Goal: Feedback & Contribution: Submit feedback/report problem

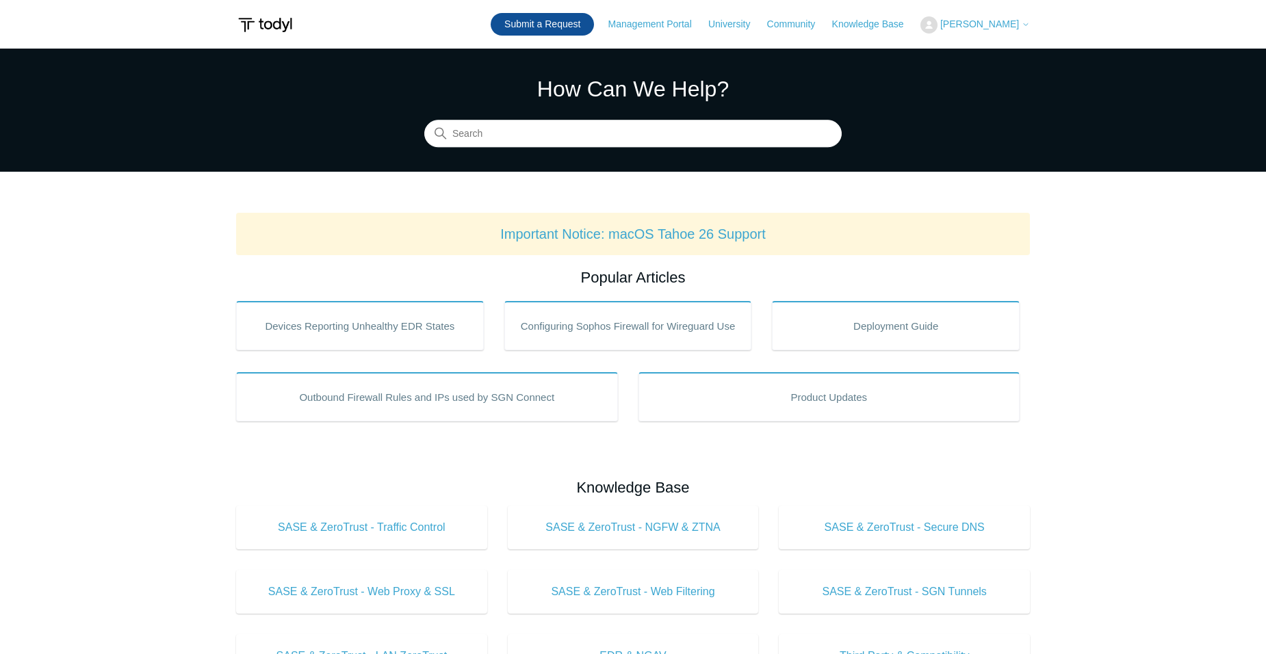
click at [568, 30] on link "Submit a Request" at bounding box center [542, 24] width 103 height 23
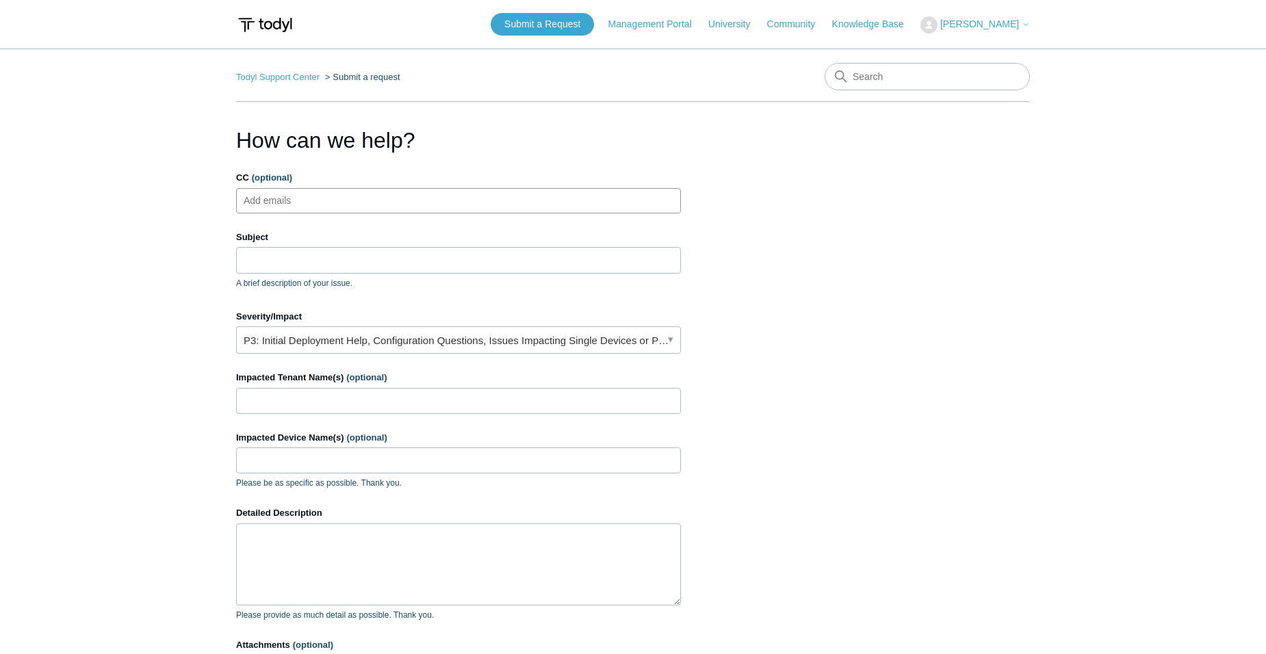
click at [340, 205] on ul "Add emails" at bounding box center [458, 200] width 445 height 25
click at [372, 201] on ul "Add emails" at bounding box center [458, 200] width 445 height 25
paste input "kmurudkar@tlit61316.com"
type input "kmurudkar@tlit61316.com"
click at [407, 212] on ul "kmurudkar@tlit61316.com" at bounding box center [458, 200] width 445 height 25
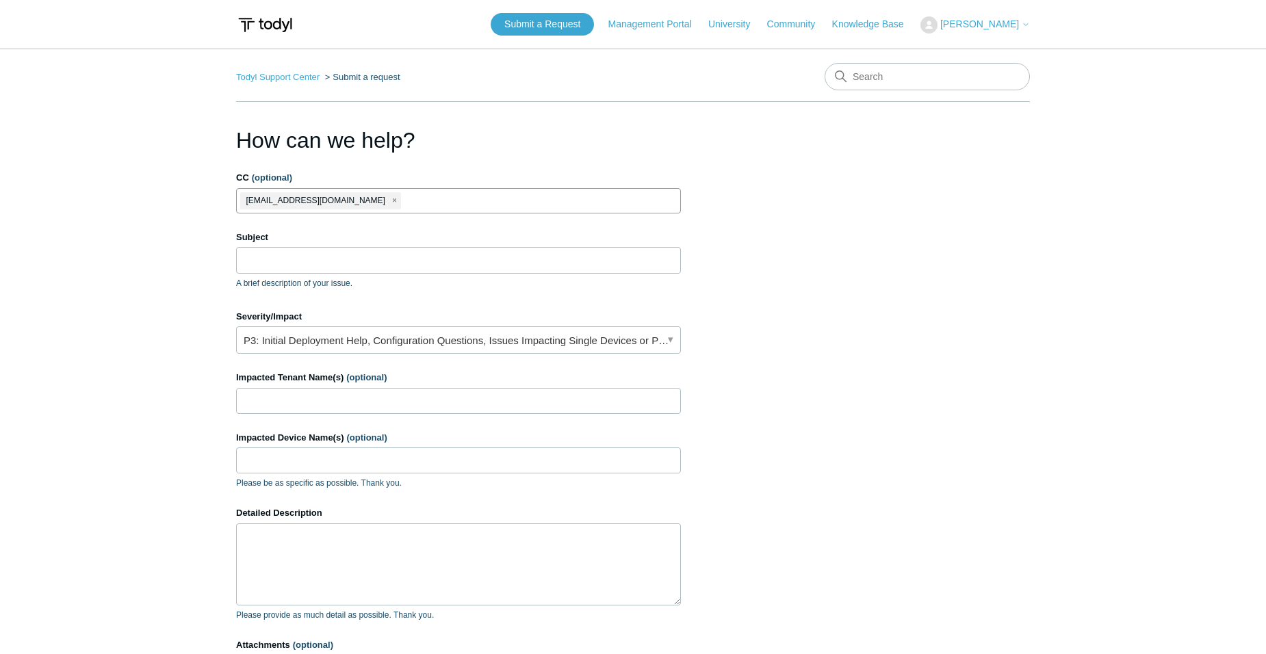
paste input "bjawor@tlit61316.com"
type input "bjawor@tlit61316.com"
click at [567, 200] on input "CC (optional)" at bounding box center [584, 200] width 34 height 21
paste input "ssamaddar@tlit61316.com"
type input "ssamaddar@tlit61316.com"
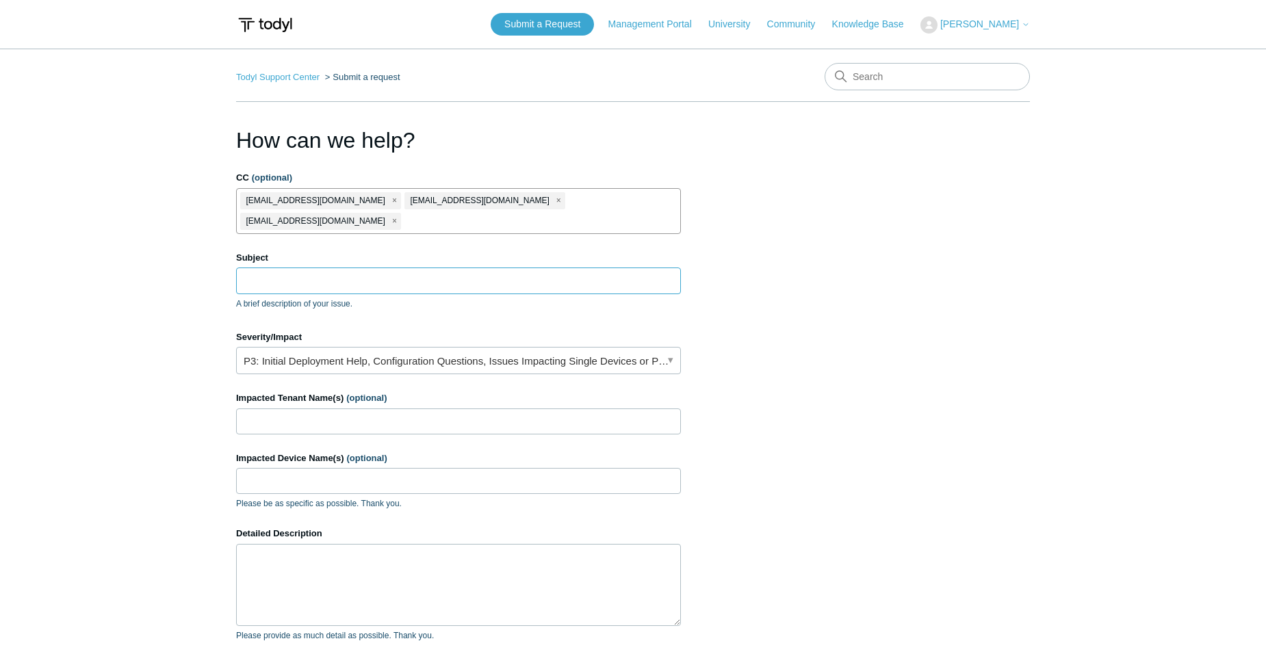
click at [333, 268] on input "Subject" at bounding box center [458, 281] width 445 height 26
type input "W"
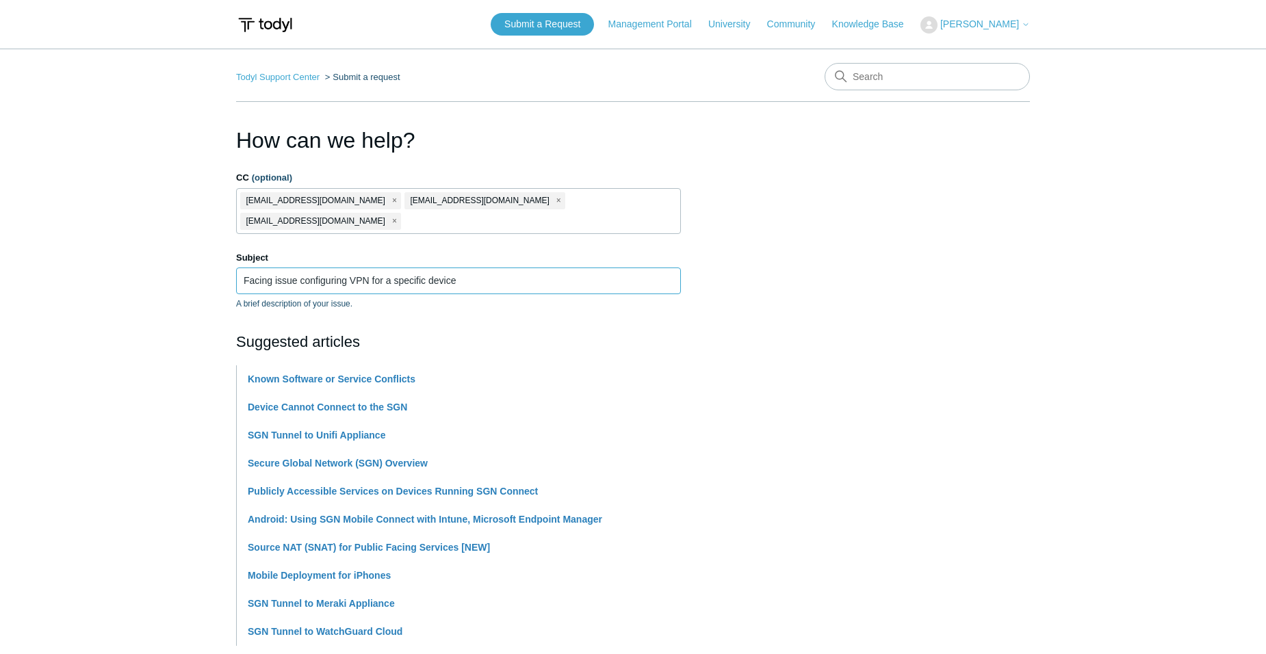
paste input "KWCC014"
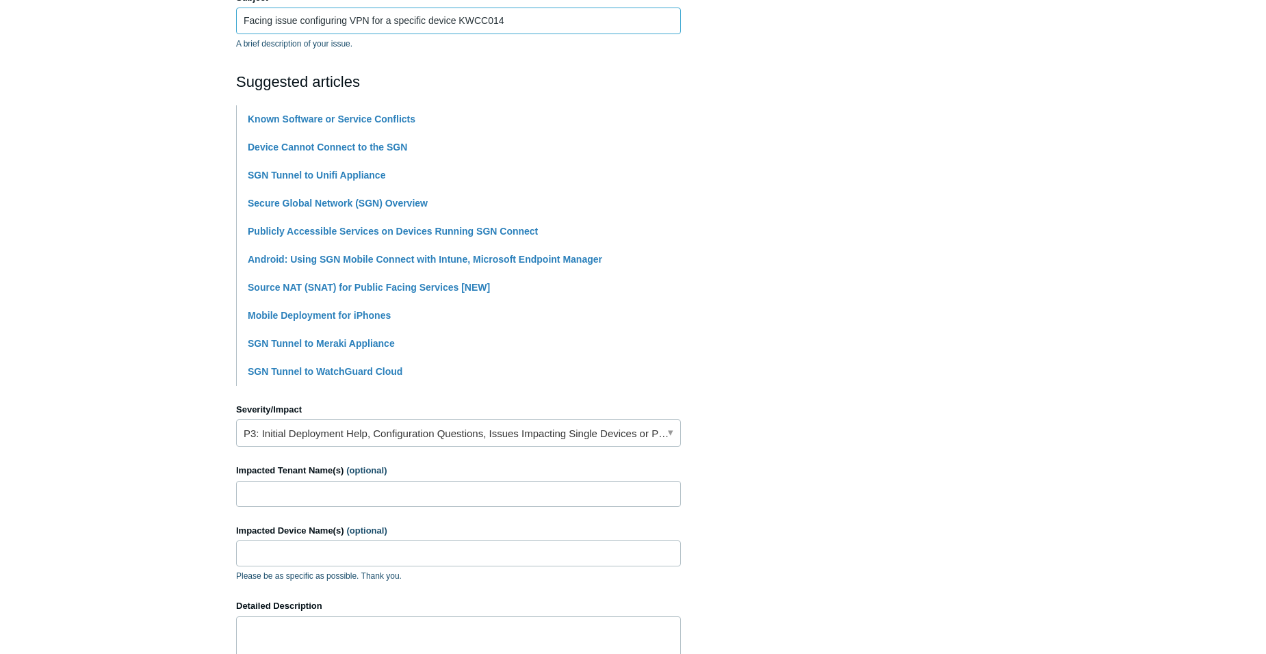
scroll to position [479, 0]
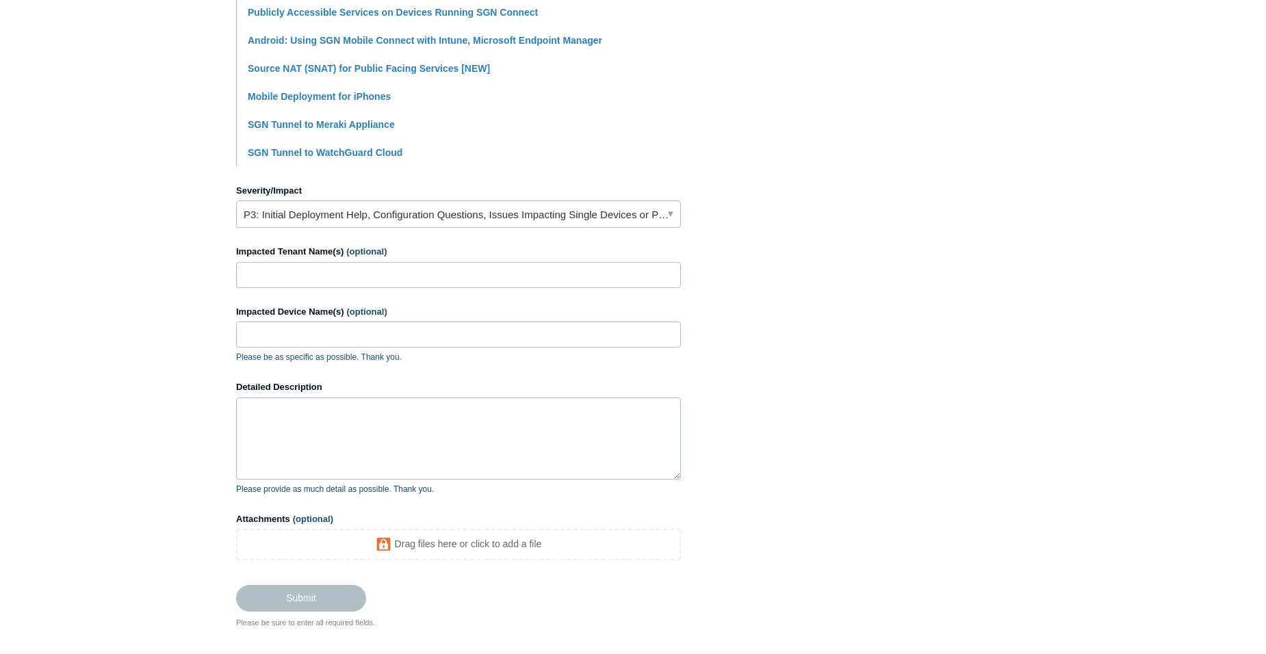
type input "Facing issue configuring VPN for a specific device KWCC014"
click at [380, 262] on input "Impacted Tenant Name(s) (optional)" at bounding box center [458, 275] width 445 height 26
click at [327, 404] on textarea "Detailed Description" at bounding box center [458, 439] width 445 height 82
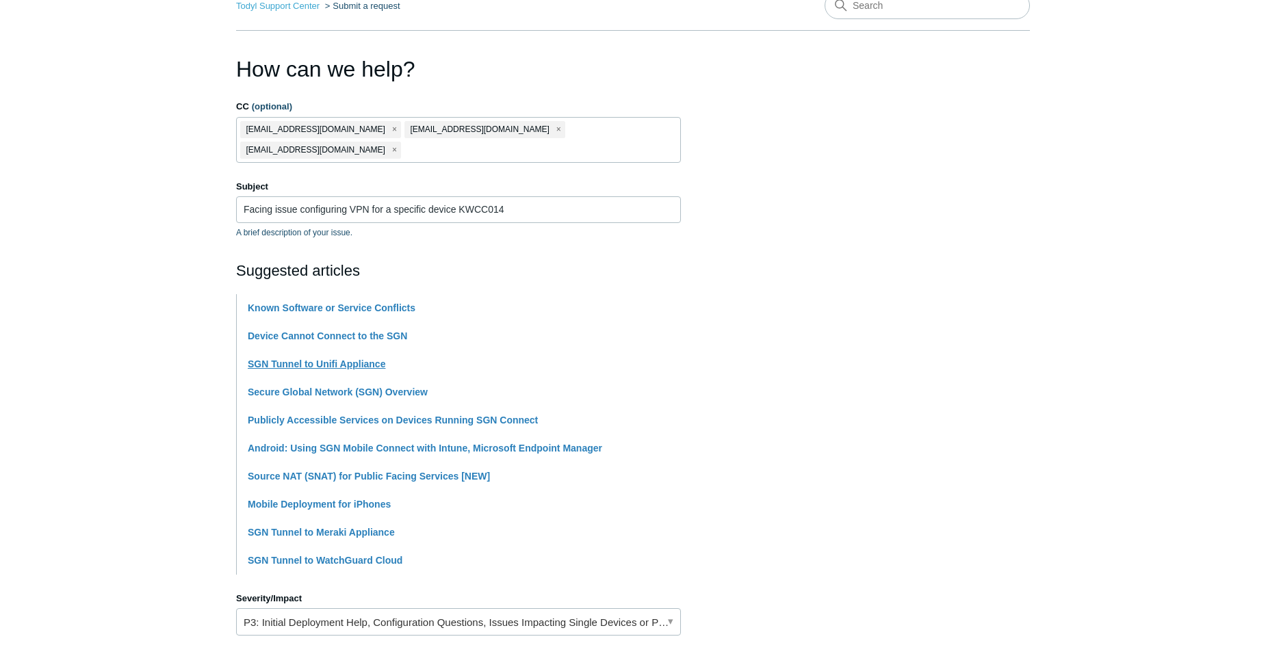
scroll to position [68, 0]
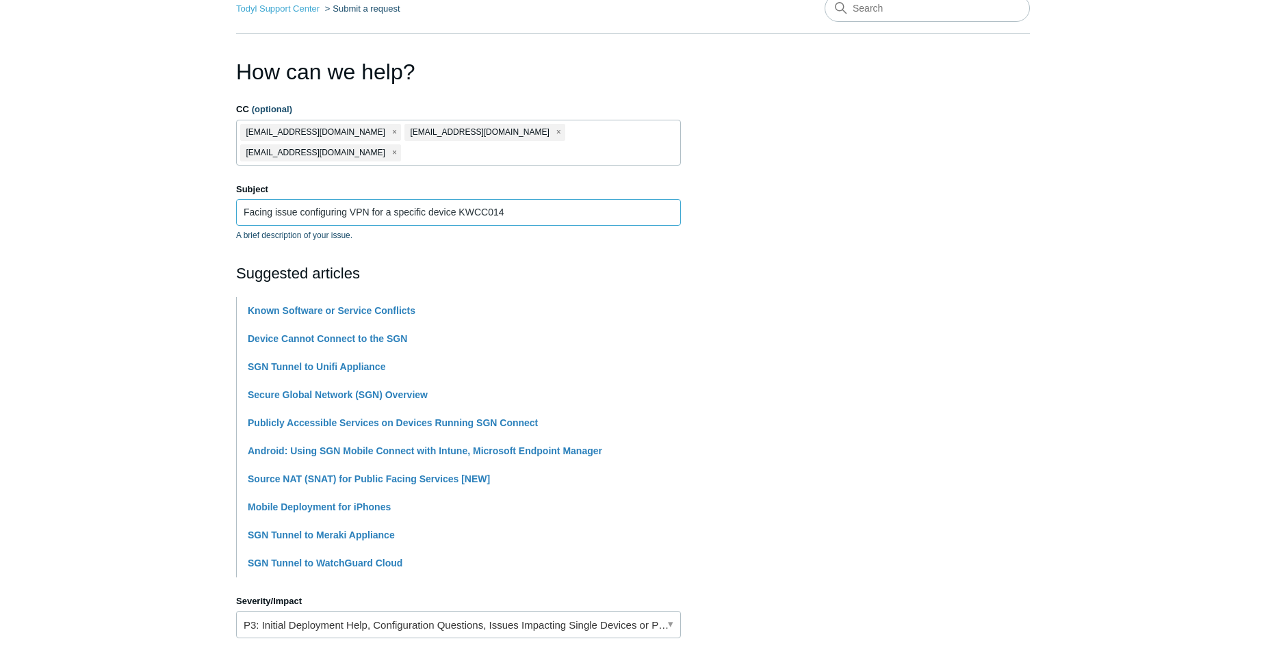
click at [374, 199] on input "Facing issue configuring VPN for a specific device KWCC014" at bounding box center [458, 212] width 445 height 26
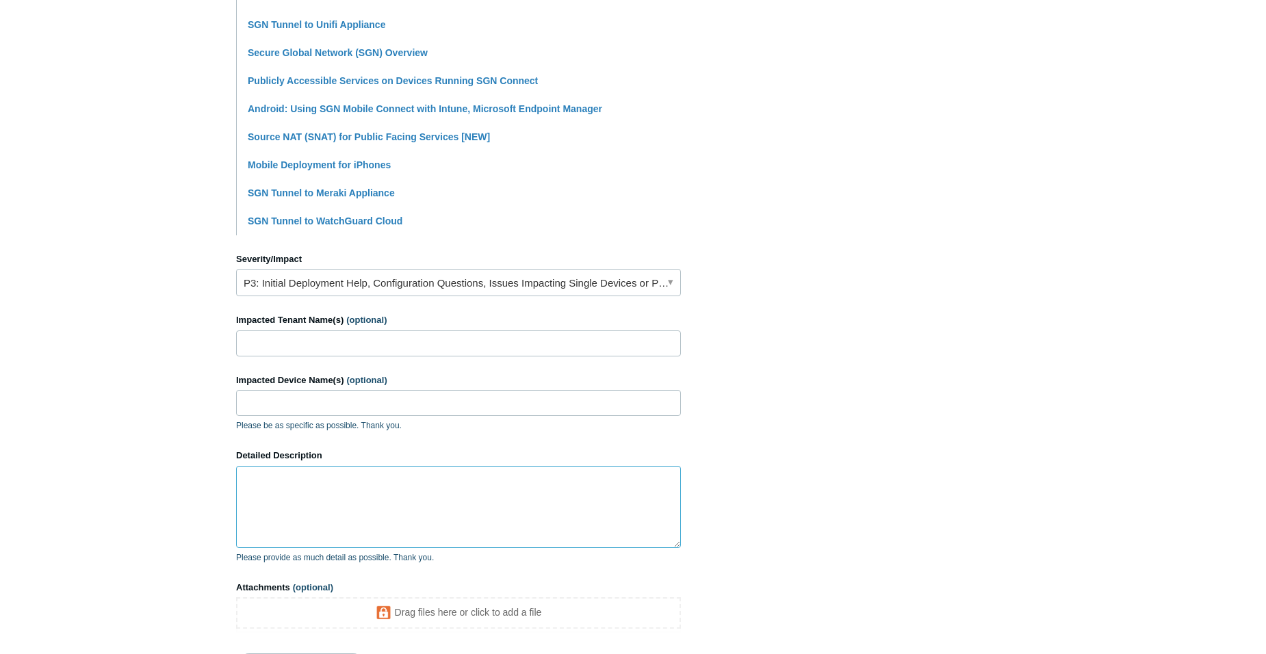
click at [324, 483] on textarea "Detailed Description" at bounding box center [458, 507] width 445 height 82
paste textarea "Facing issue configuring VPN for a specific device KWCC014"
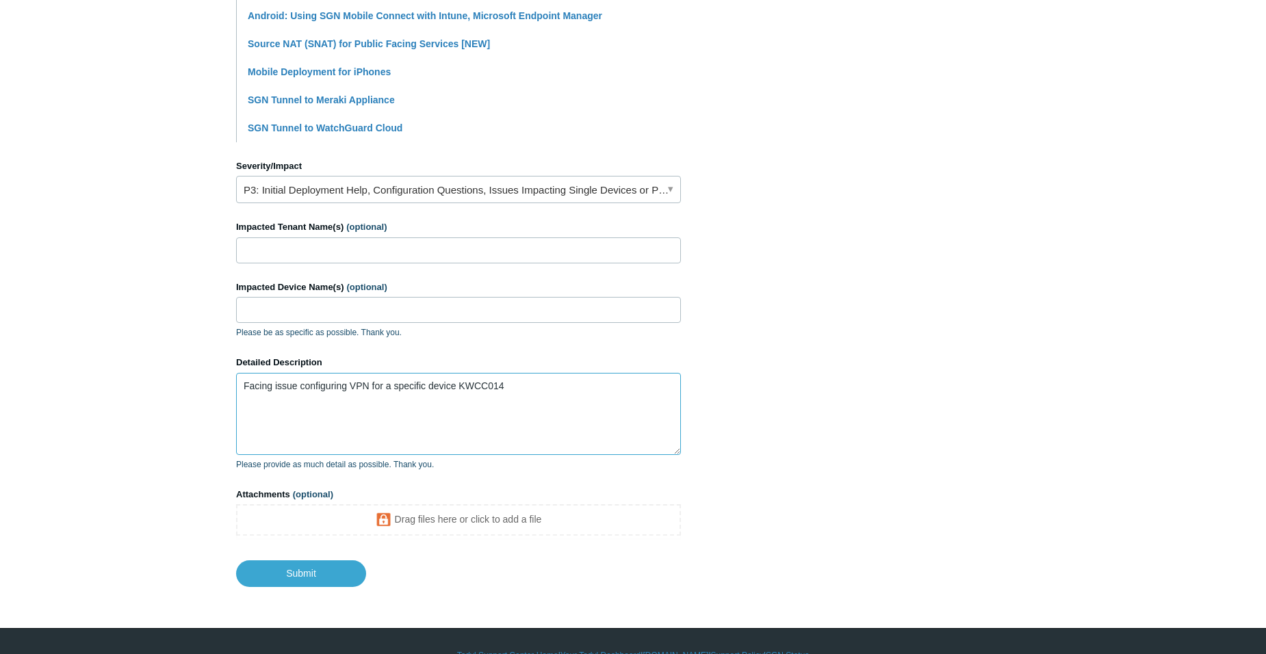
scroll to position [511, 0]
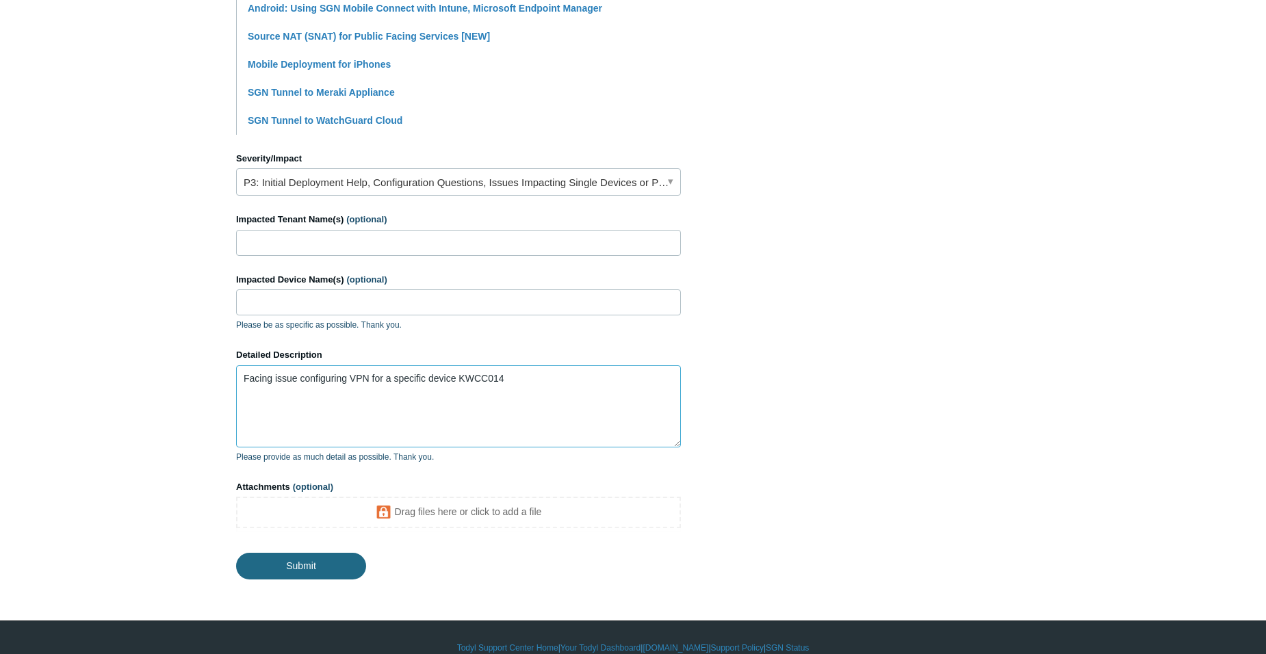
type textarea "Facing issue configuring VPN for a specific device KWCC014"
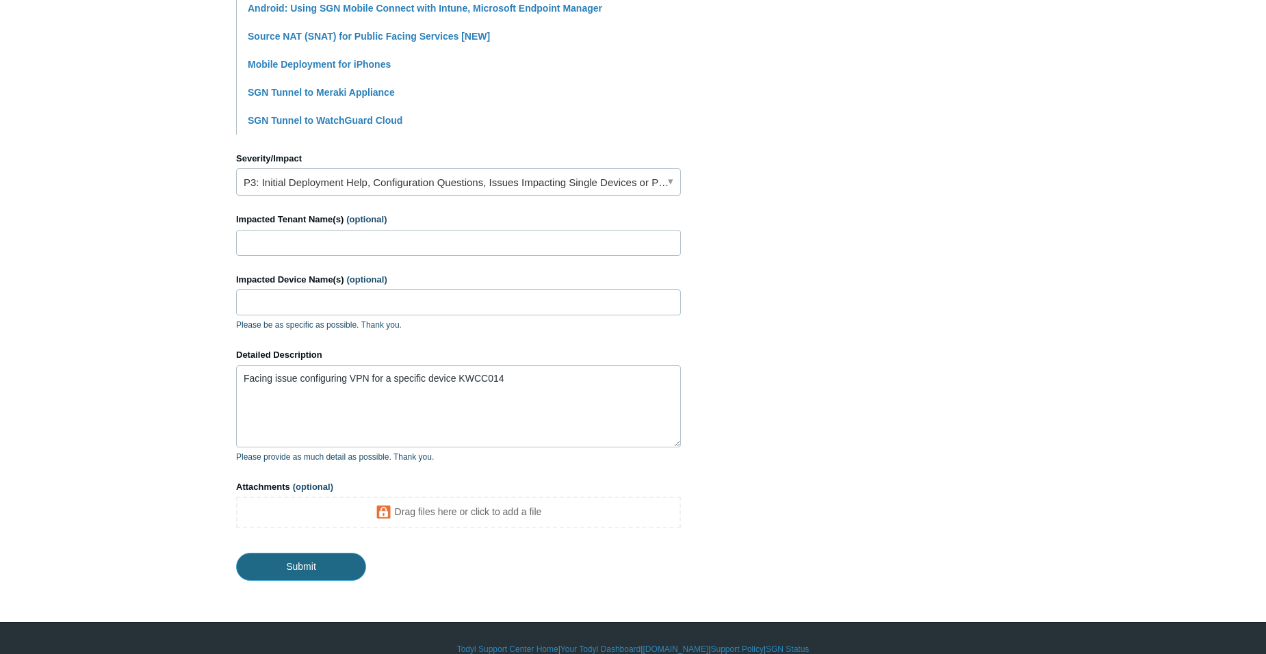
click at [303, 553] on input "Submit" at bounding box center [301, 566] width 130 height 27
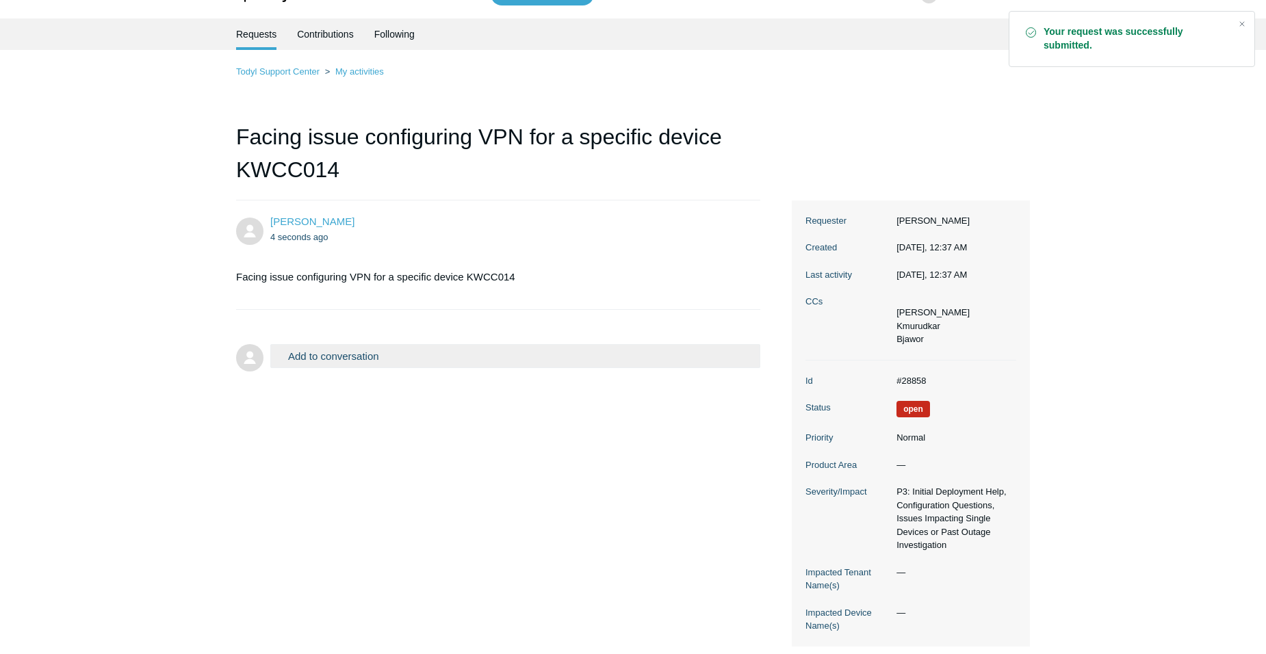
scroll to position [118, 0]
